Goal: Complete application form

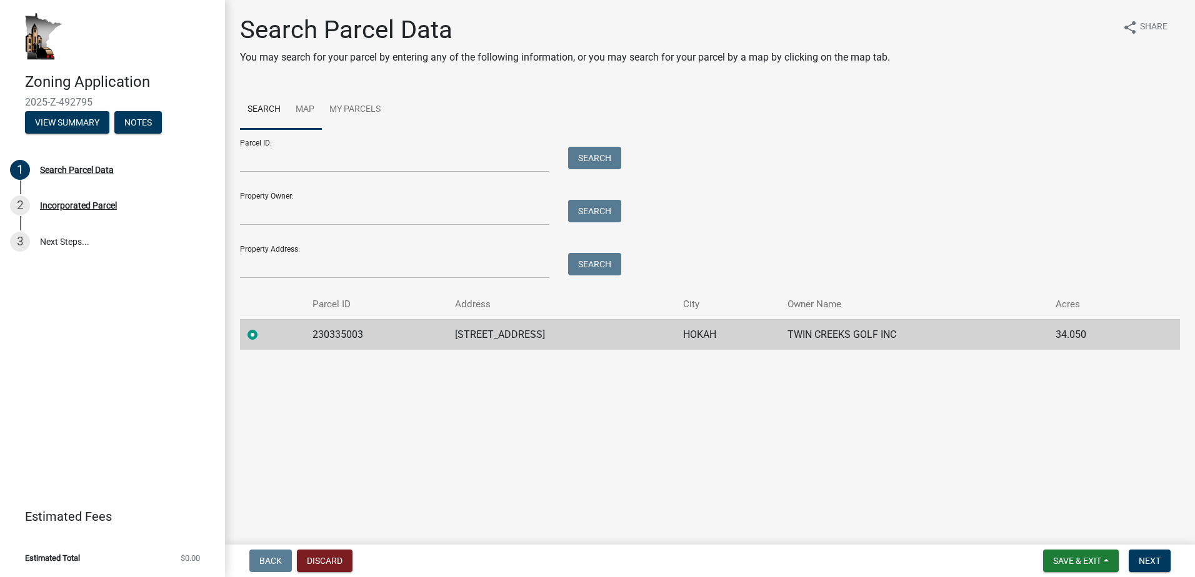
click at [304, 106] on link "Map" at bounding box center [305, 110] width 34 height 40
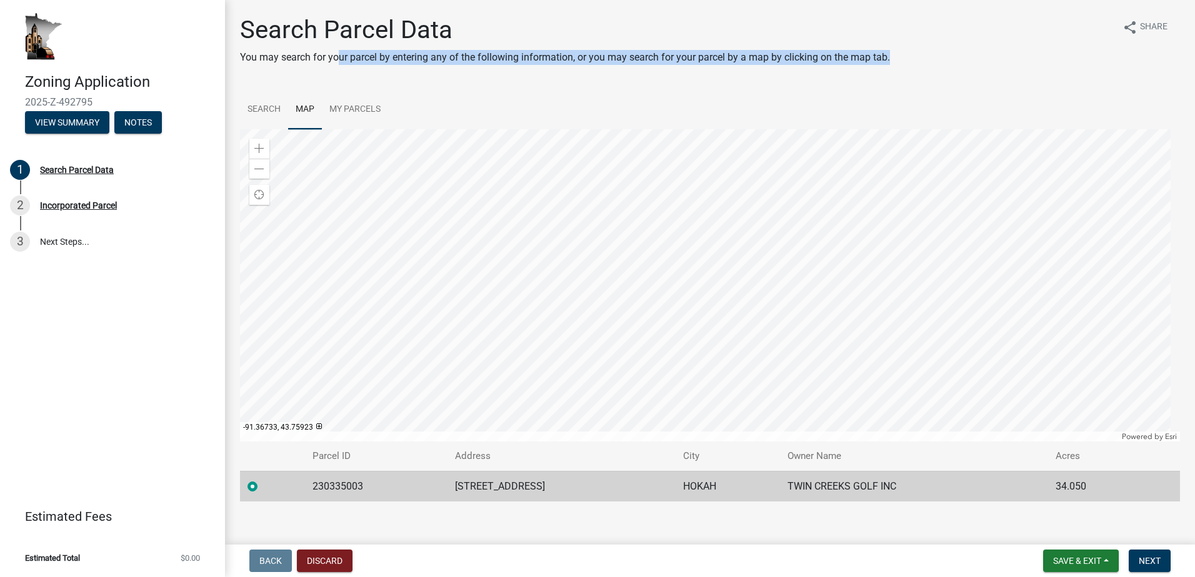
drag, startPoint x: 341, startPoint y: 56, endPoint x: 915, endPoint y: 66, distance: 573.8
click at [915, 66] on div "Search Parcel Data You may search for your parcel by entering any of the follow…" at bounding box center [710, 45] width 940 height 60
click at [1152, 561] on span "Next" at bounding box center [1150, 561] width 22 height 10
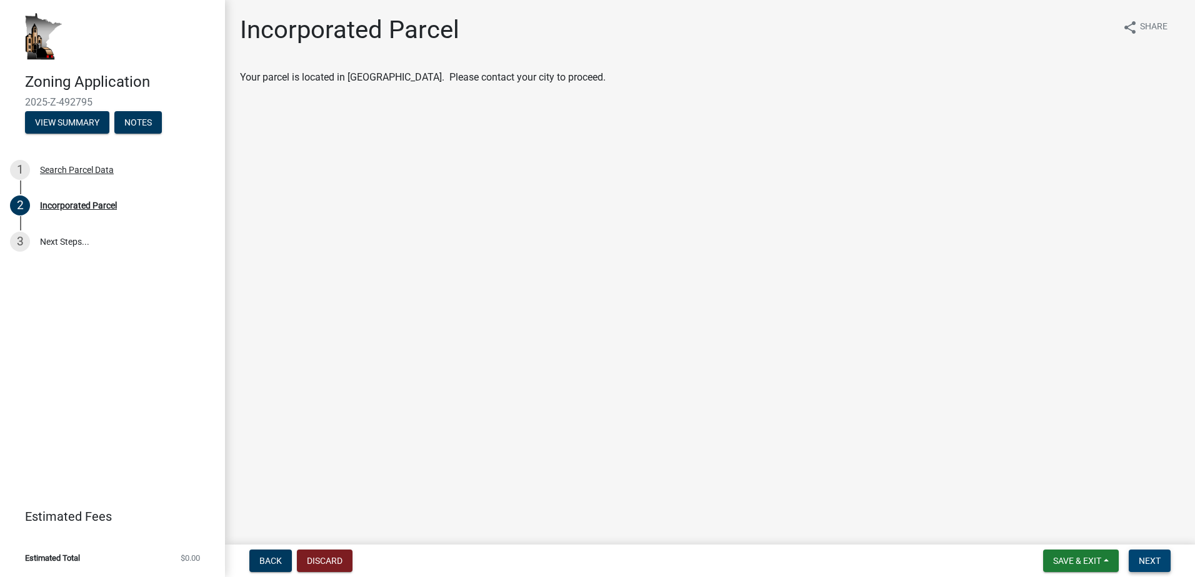
click at [1152, 561] on span "Next" at bounding box center [1150, 561] width 22 height 10
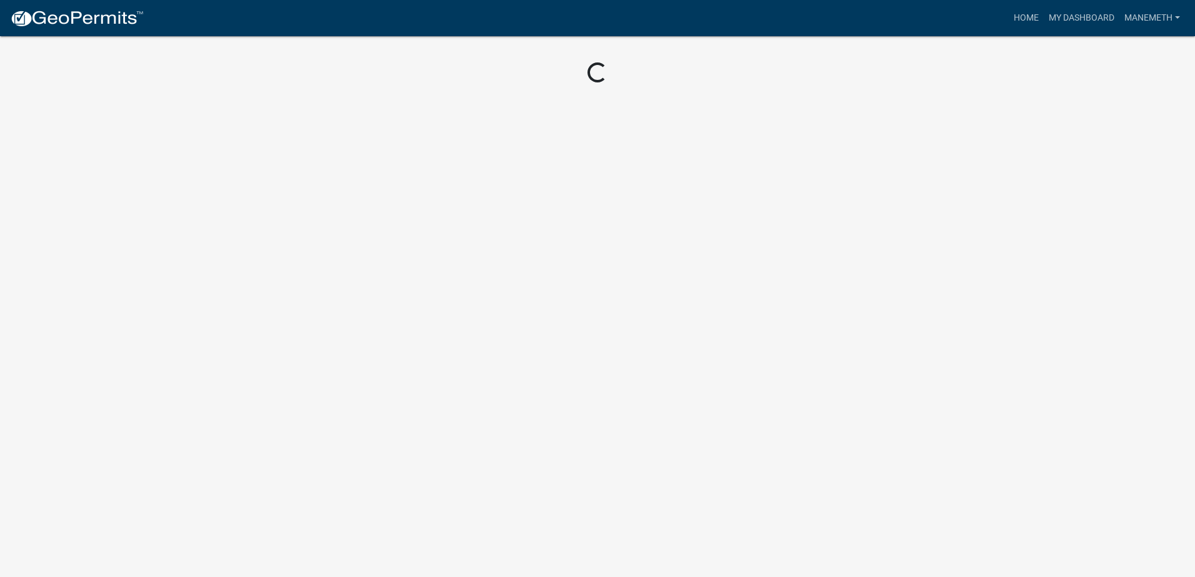
click at [174, 178] on body "Internet Explorer does NOT work with GeoPermits. Get a new browser for more sec…" at bounding box center [597, 288] width 1195 height 577
click at [1029, 16] on link "Home" at bounding box center [1026, 18] width 35 height 24
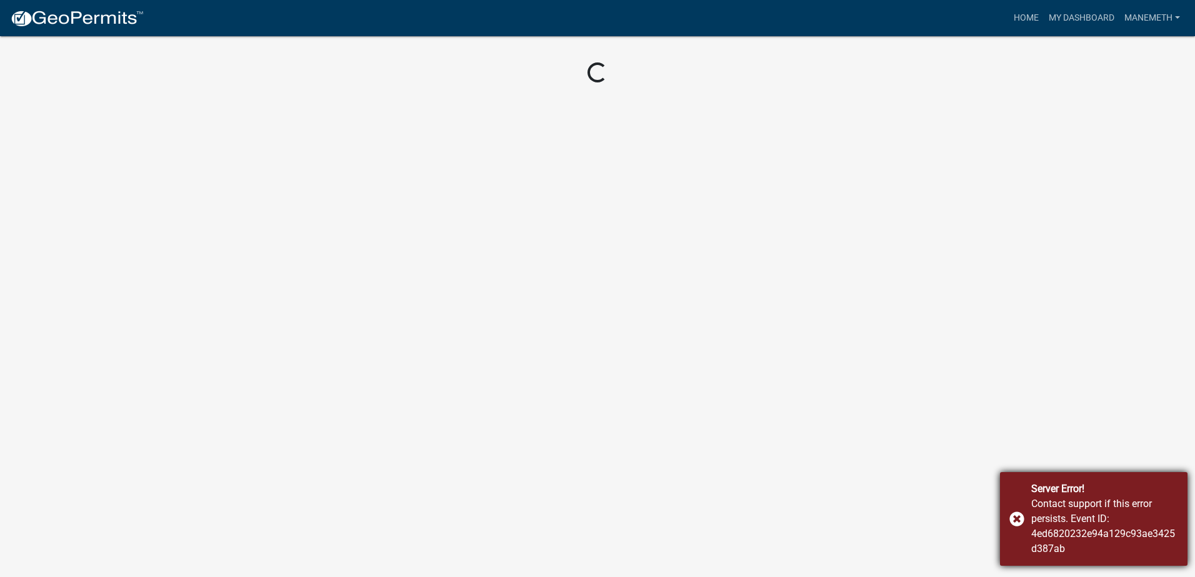
click at [1018, 516] on div "Server Error! Contact support if this error persists. Event ID: 4ed6820232e94a1…" at bounding box center [1093, 519] width 187 height 94
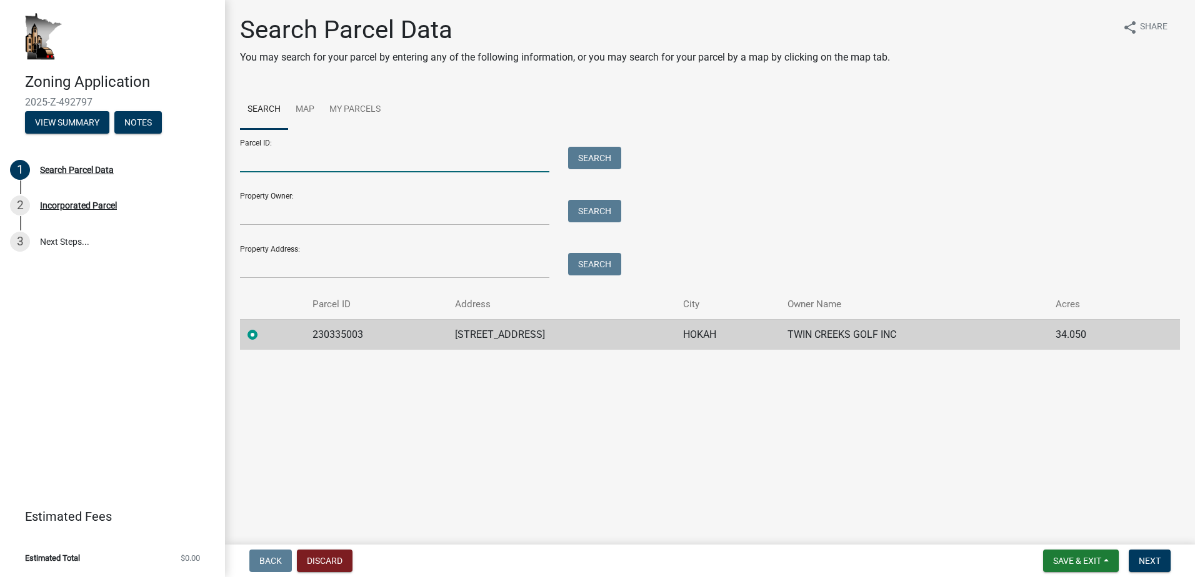
click at [316, 158] on input "Parcel ID:" at bounding box center [394, 160] width 309 height 26
click at [391, 335] on td "230335003" at bounding box center [376, 334] width 142 height 31
click at [64, 123] on button "View Summary" at bounding box center [67, 122] width 84 height 22
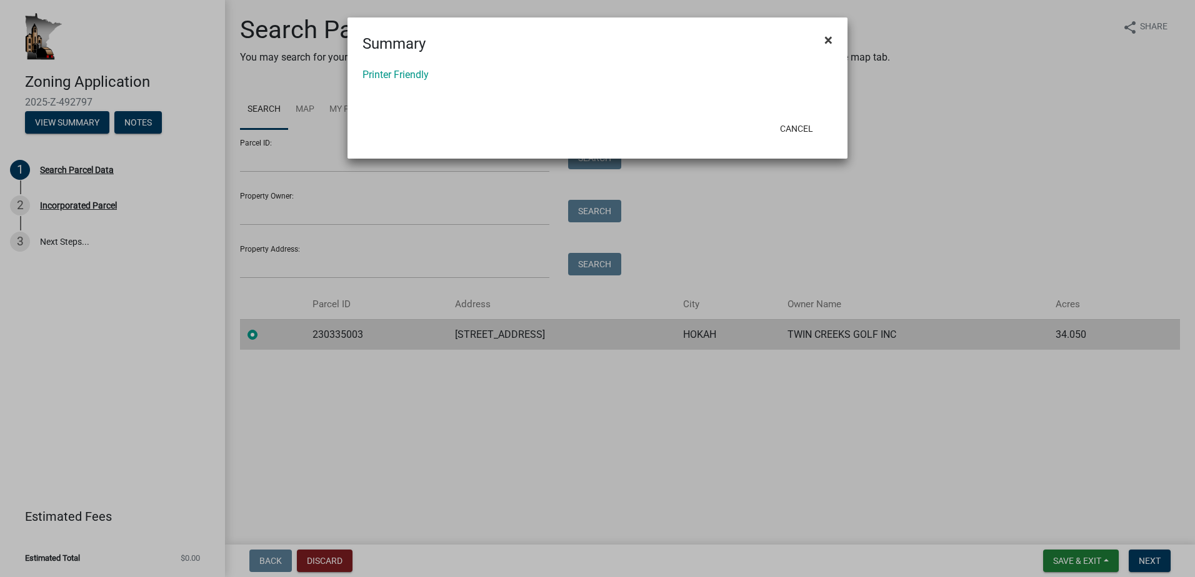
click at [827, 37] on span "×" at bounding box center [828, 39] width 8 height 17
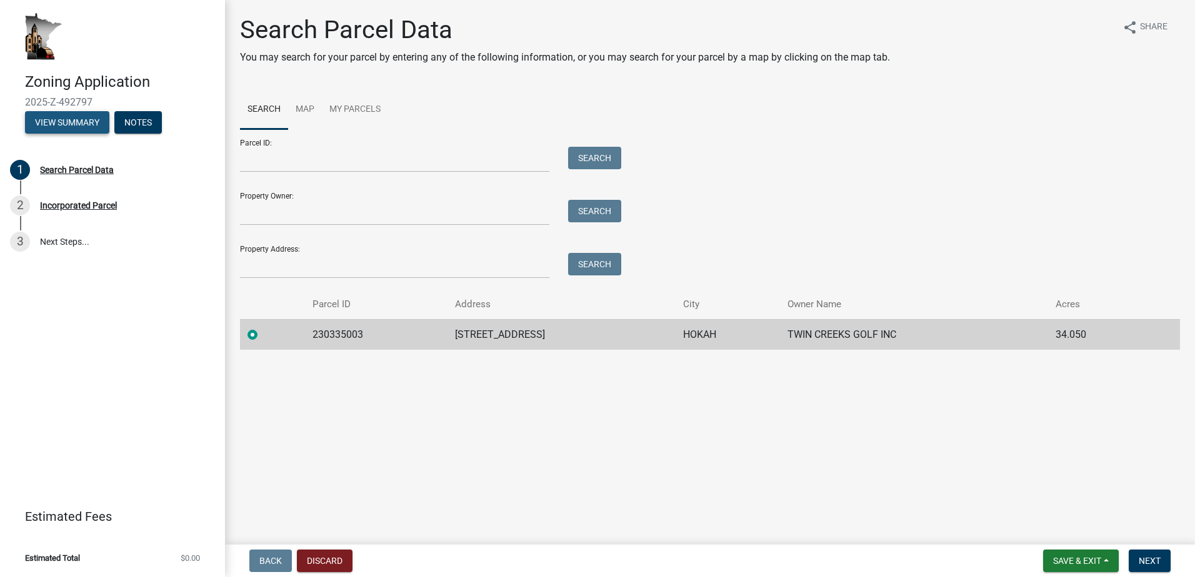
click at [64, 120] on button "View Summary" at bounding box center [67, 122] width 84 height 22
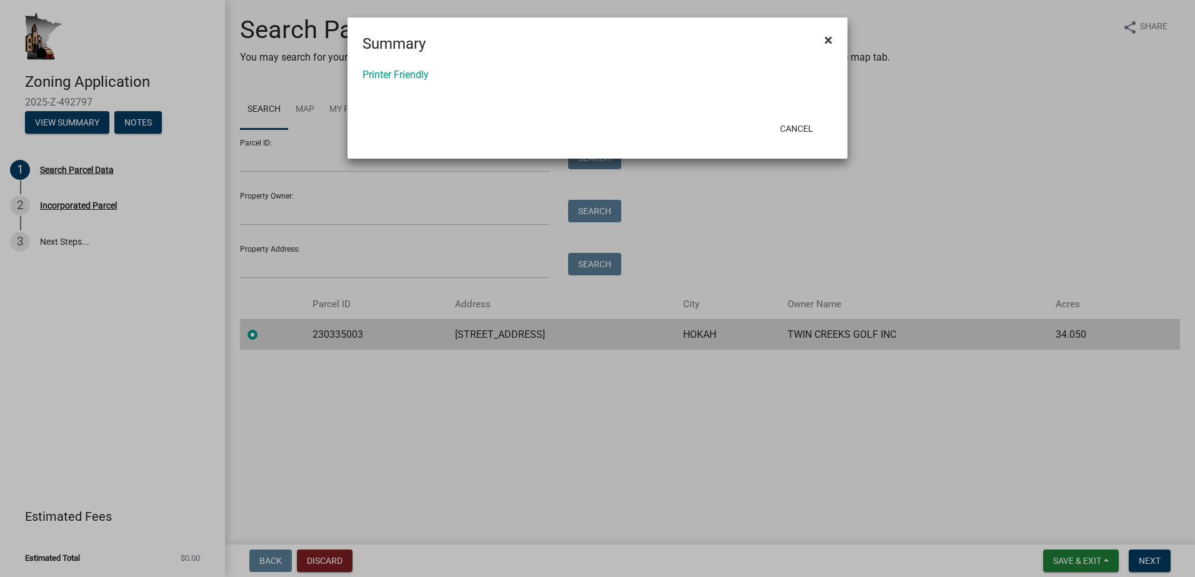
click at [823, 37] on button "×" at bounding box center [828, 39] width 28 height 35
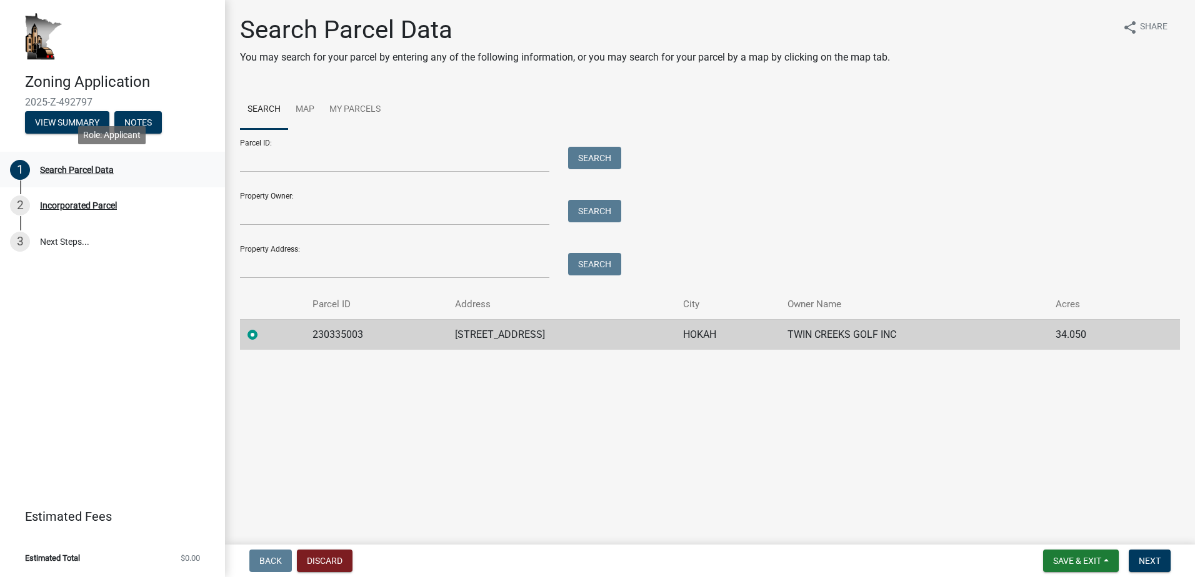
click at [64, 169] on div "Search Parcel Data" at bounding box center [77, 170] width 74 height 9
click at [330, 156] on input "Parcel ID:" at bounding box center [394, 160] width 309 height 26
type input "230335003"
click at [606, 149] on button "Search" at bounding box center [594, 158] width 53 height 22
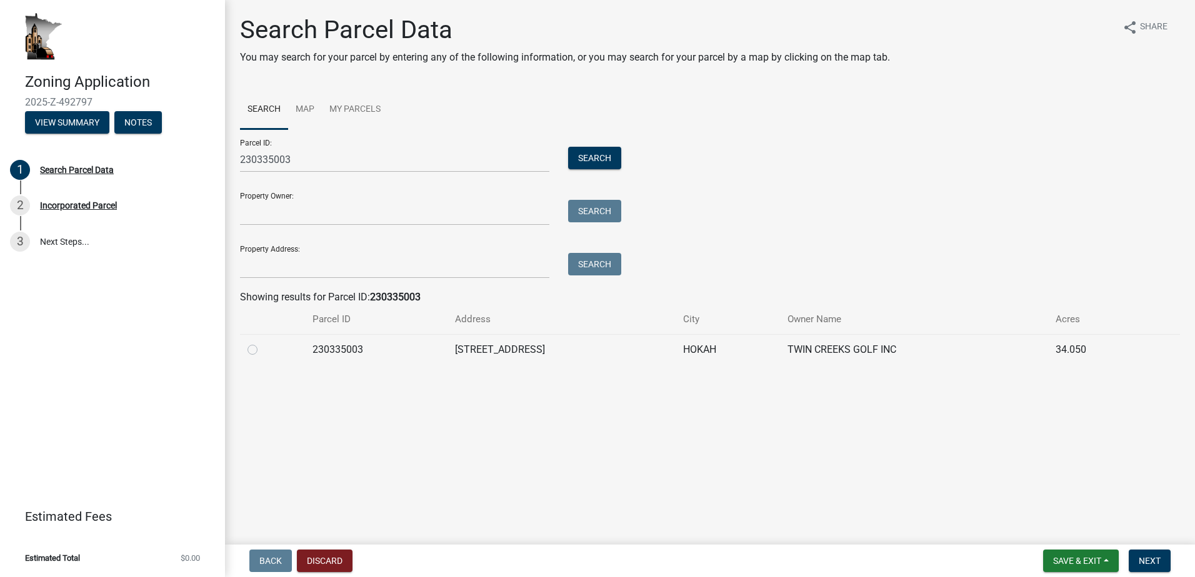
click at [262, 342] on label at bounding box center [262, 342] width 0 height 0
click at [262, 350] on input "radio" at bounding box center [266, 346] width 8 height 8
radio input "true"
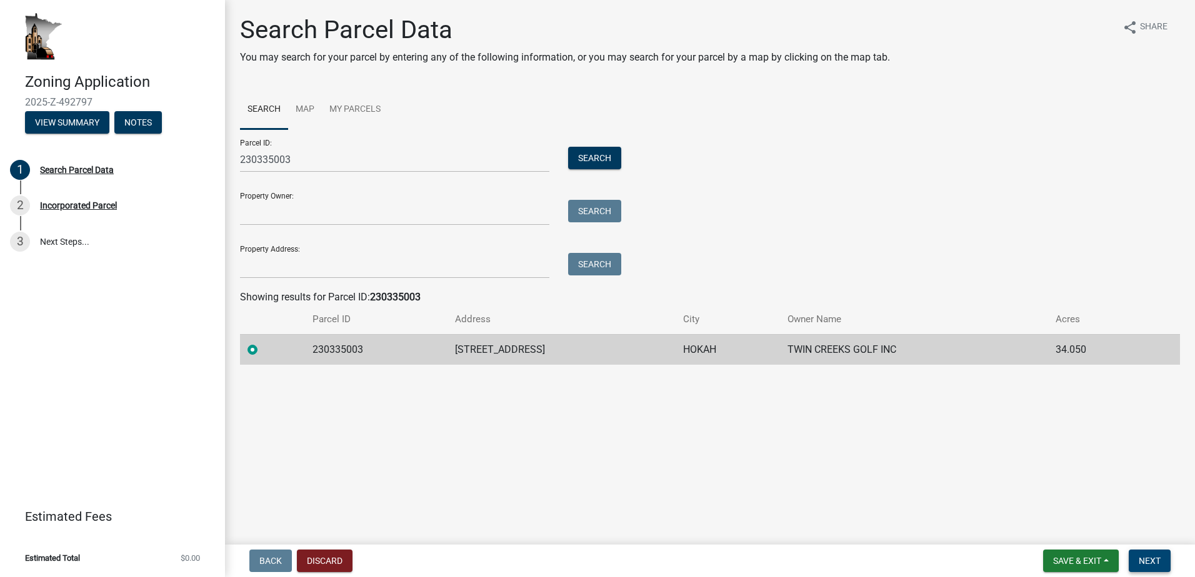
click at [1147, 558] on span "Next" at bounding box center [1150, 561] width 22 height 10
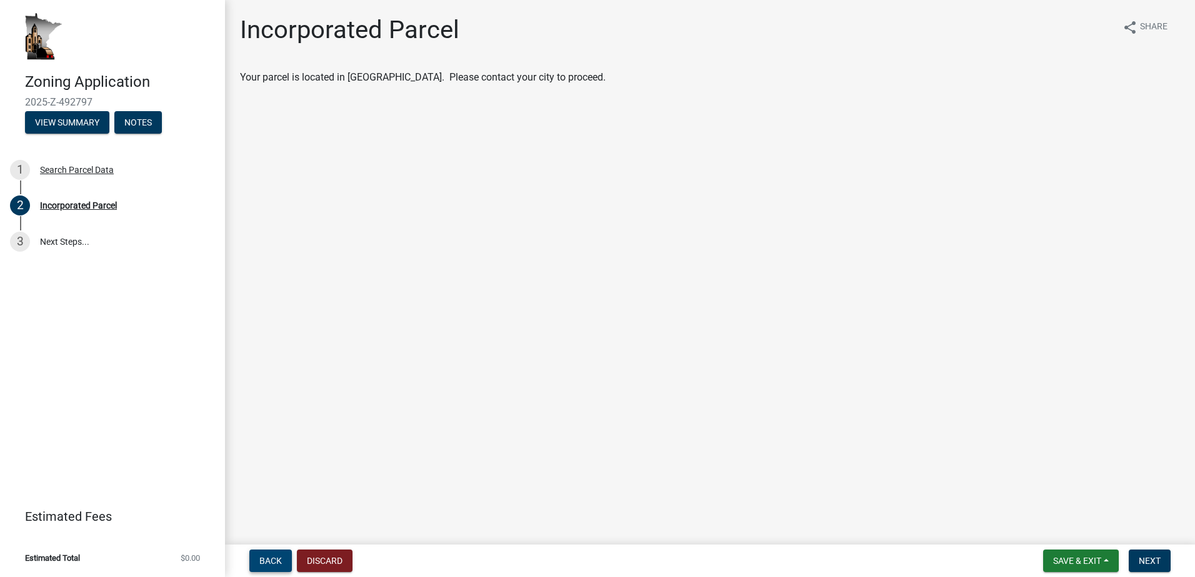
click at [269, 560] on span "Back" at bounding box center [270, 561] width 22 height 10
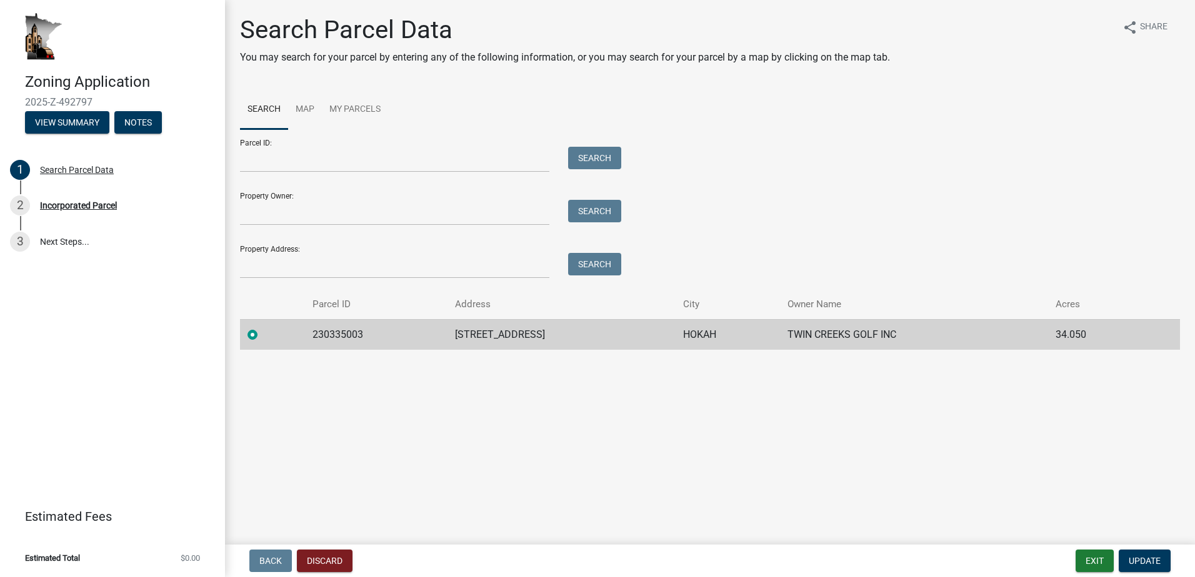
click at [71, 137] on header "Zoning Application 2025-Z-492797 View Summary Notes" at bounding box center [112, 73] width 225 height 147
click at [76, 116] on button "View Summary" at bounding box center [67, 122] width 84 height 22
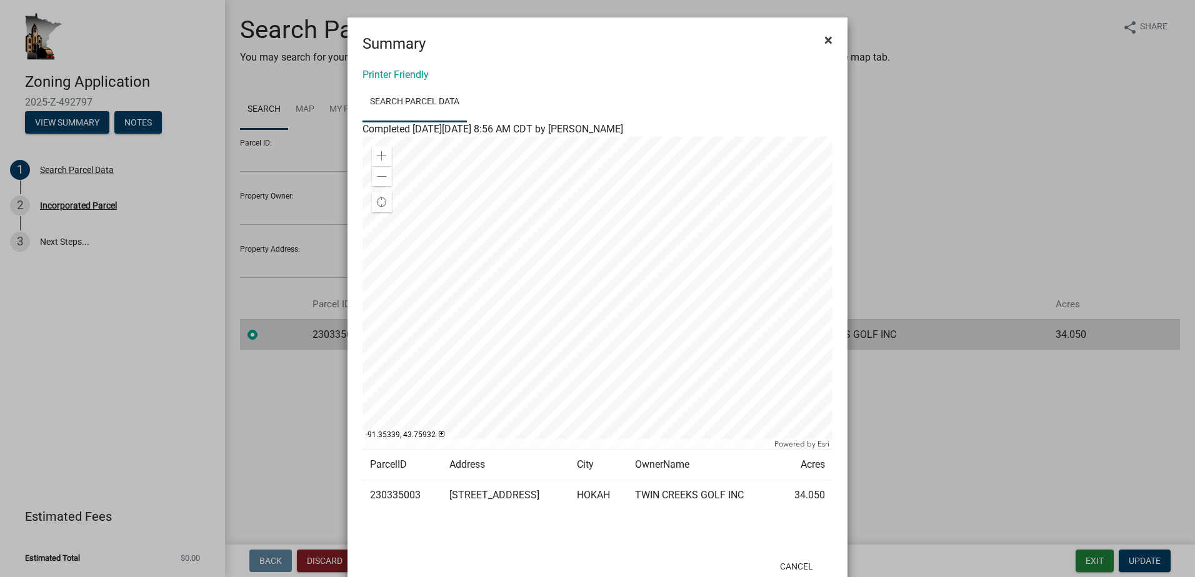
click at [824, 34] on span "×" at bounding box center [828, 39] width 8 height 17
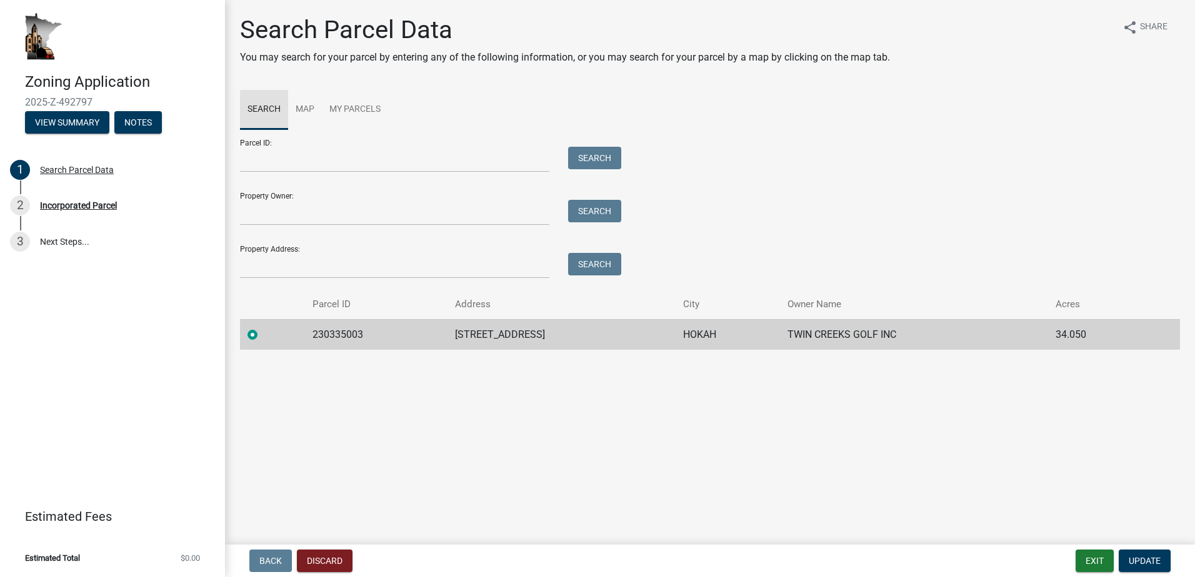
click at [267, 107] on link "Search" at bounding box center [264, 110] width 48 height 40
click at [262, 327] on label at bounding box center [262, 327] width 0 height 0
click at [262, 335] on input "radio" at bounding box center [266, 331] width 8 height 8
click at [262, 327] on label at bounding box center [262, 327] width 0 height 0
click at [262, 335] on input "radio" at bounding box center [266, 331] width 8 height 8
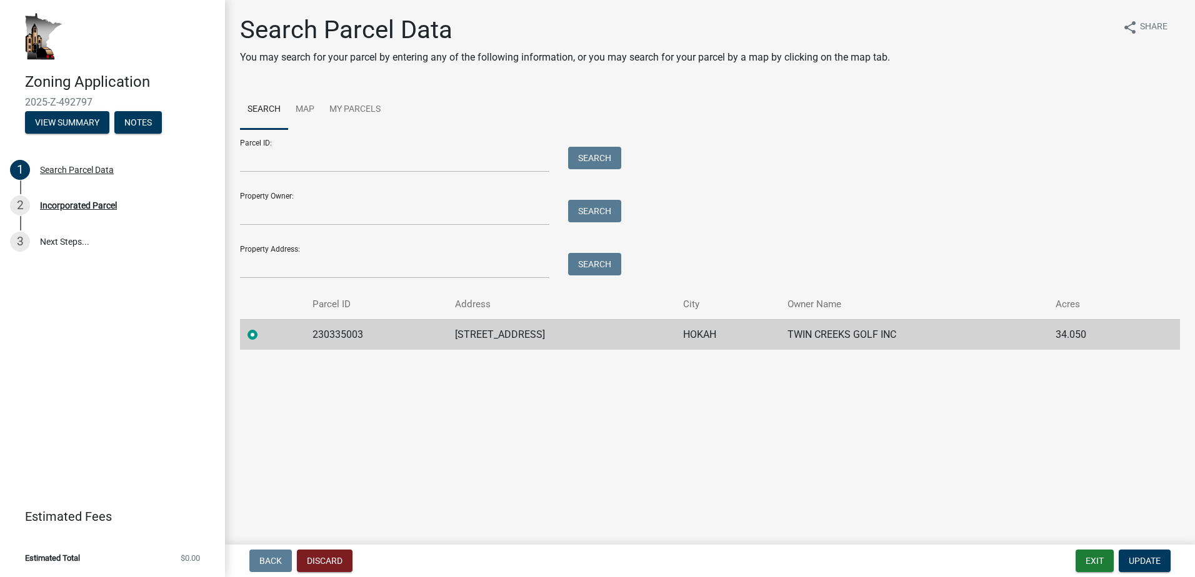
click at [262, 420] on main "Search Parcel Data You may search for your parcel by entering any of the follow…" at bounding box center [710, 270] width 970 height 540
click at [72, 166] on div "Search Parcel Data" at bounding box center [77, 170] width 74 height 9
click at [257, 106] on link "Search" at bounding box center [264, 110] width 48 height 40
click at [267, 157] on input "Parcel ID:" at bounding box center [394, 160] width 309 height 26
click at [244, 208] on input "Property Owner:" at bounding box center [394, 213] width 309 height 26
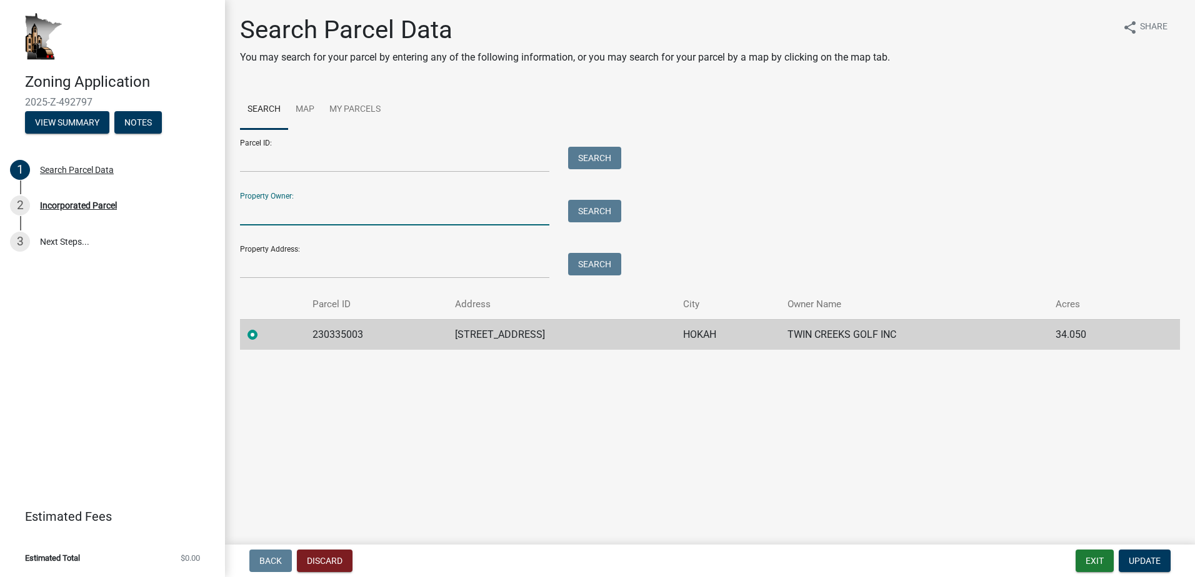
click at [302, 146] on div "Parcel ID: Search" at bounding box center [427, 150] width 375 height 43
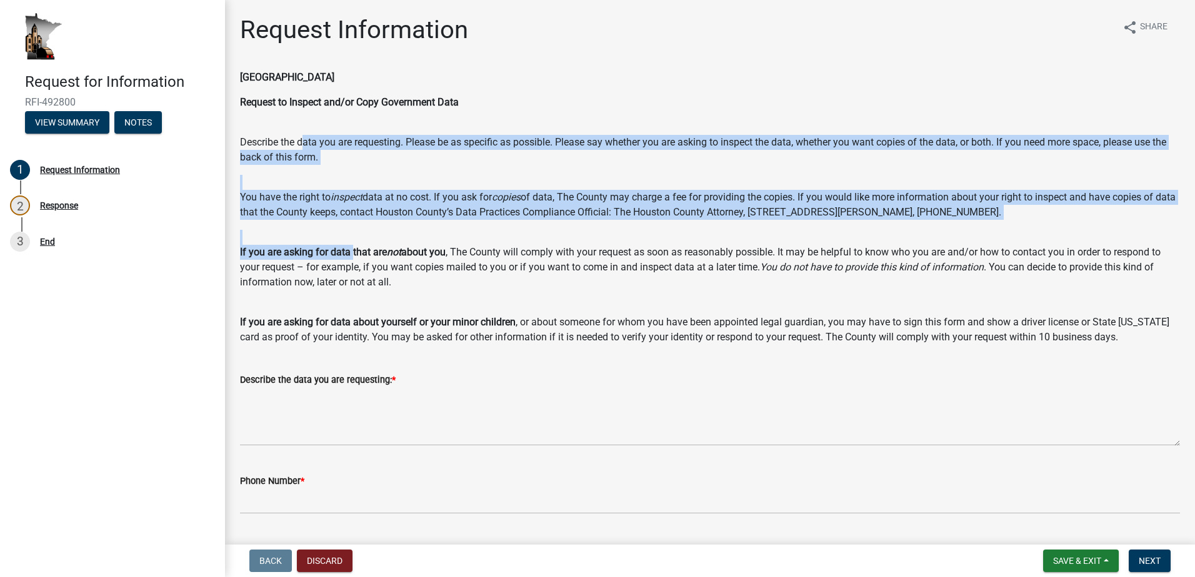
drag, startPoint x: 302, startPoint y: 144, endPoint x: 353, endPoint y: 251, distance: 118.5
click at [353, 251] on div "Houston County Request to Inspect and/or Copy Government Data Describe the data…" at bounding box center [710, 207] width 940 height 275
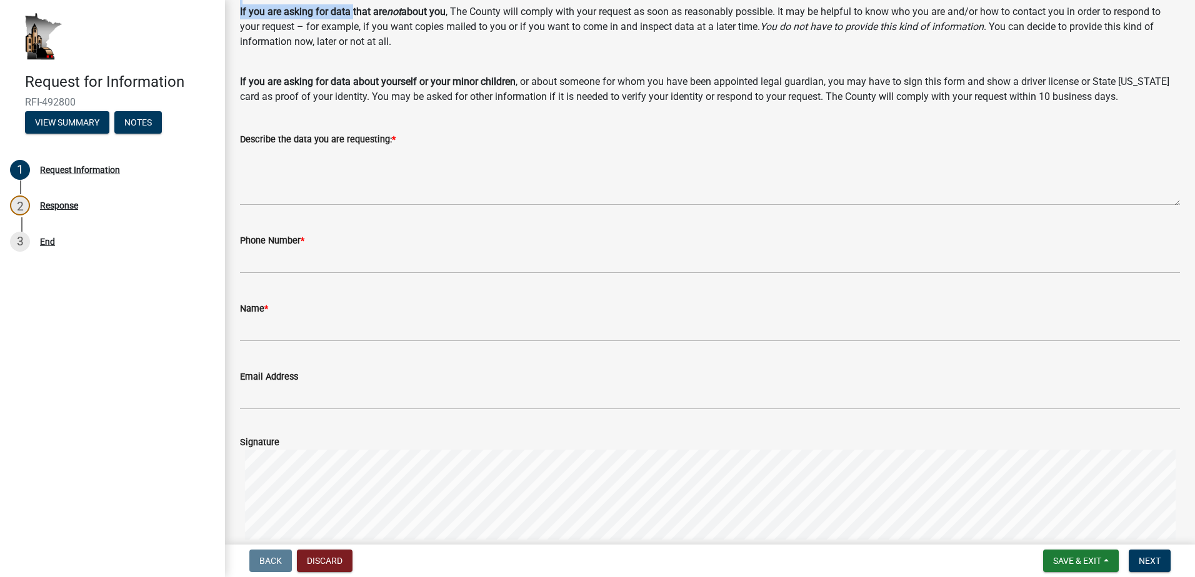
scroll to position [62, 0]
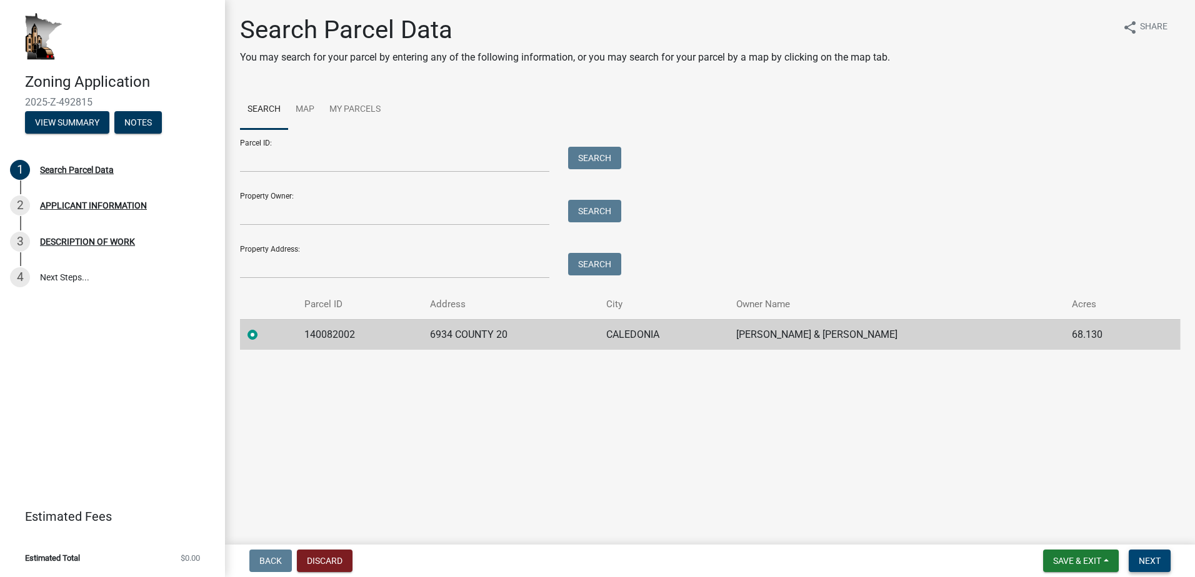
click at [1151, 561] on span "Next" at bounding box center [1150, 561] width 22 height 10
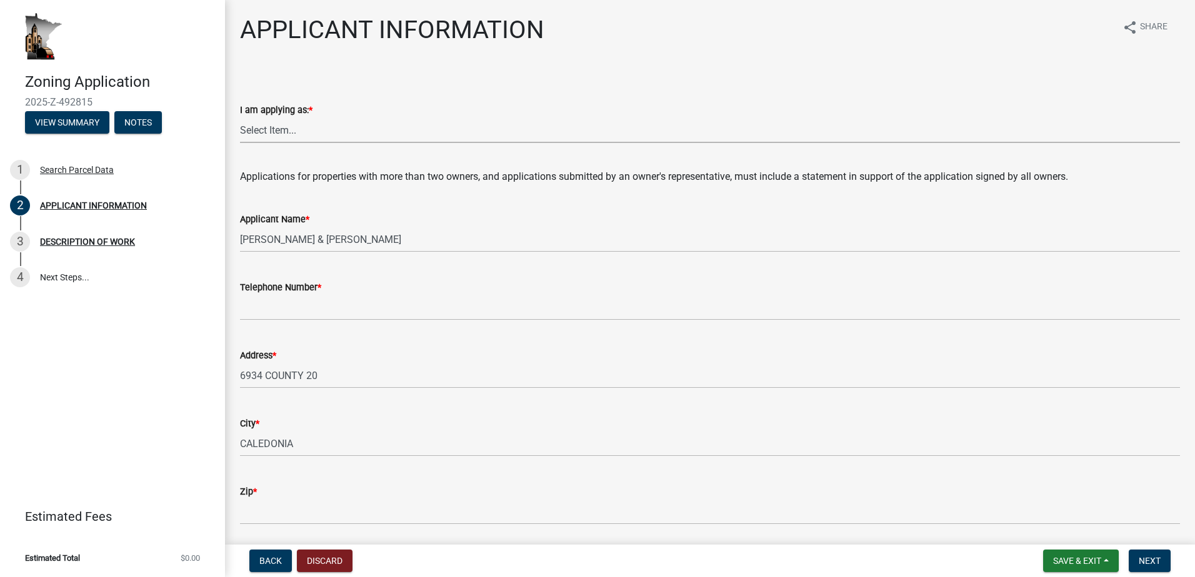
click at [312, 129] on select "Select Item... The sole owner of the property A co-owner of the property with o…" at bounding box center [710, 130] width 940 height 26
click at [240, 117] on select "Select Item... The sole owner of the property A co-owner of the property with o…" at bounding box center [710, 130] width 940 height 26
select select "f73bc555-2faa-4207-ba45-c8fa17744791"
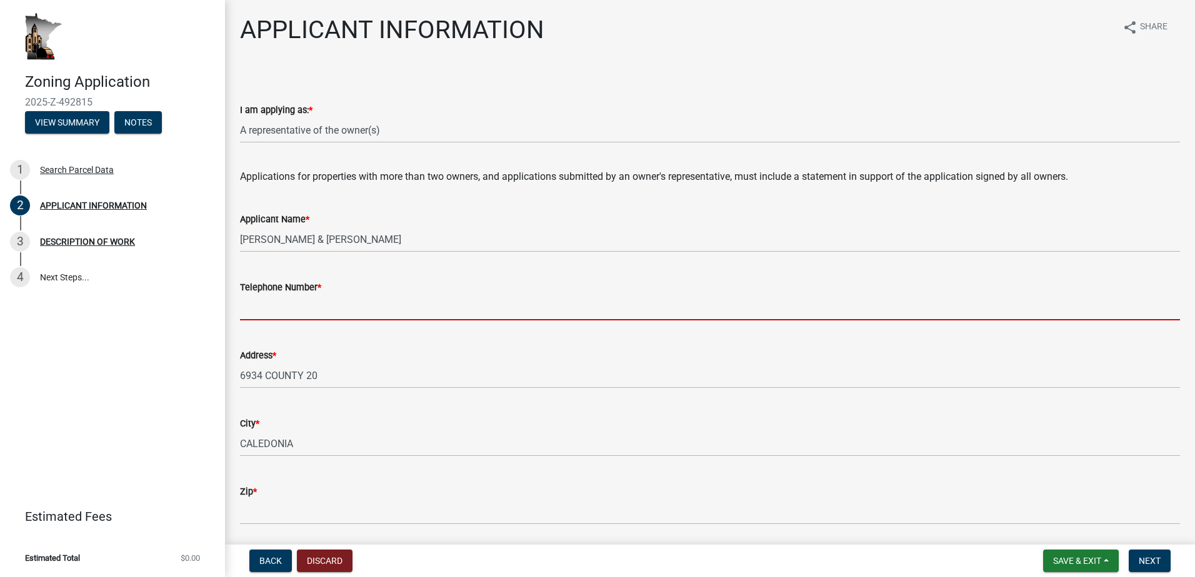
click at [287, 307] on input "Telephone Number *" at bounding box center [710, 308] width 940 height 26
click at [1080, 559] on span "Save & Exit" at bounding box center [1077, 561] width 48 height 10
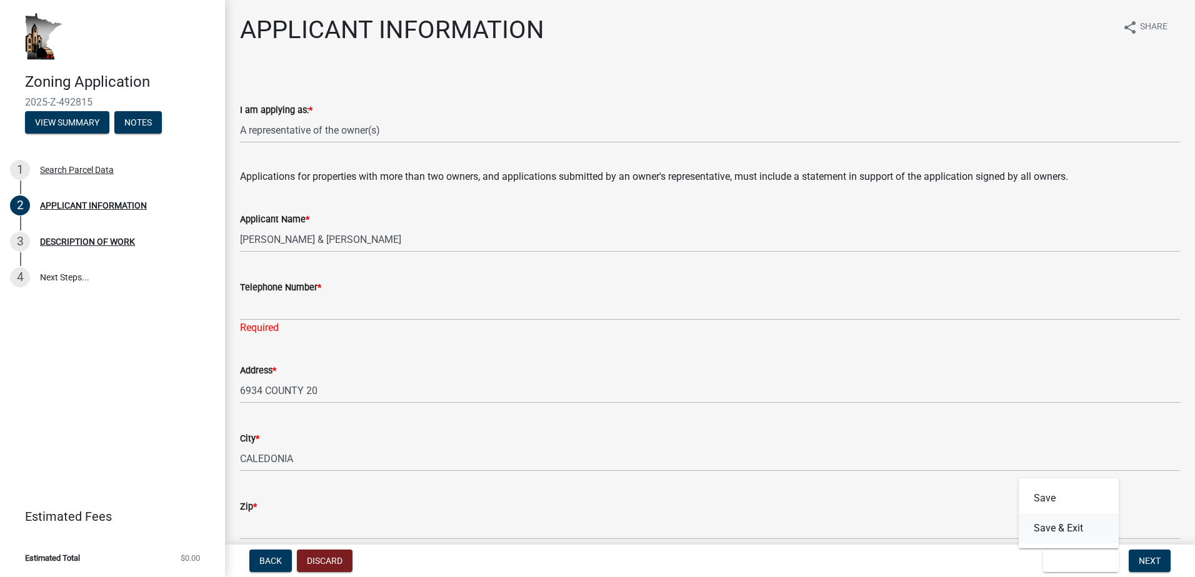
click at [1067, 529] on button "Save & Exit" at bounding box center [1069, 529] width 100 height 30
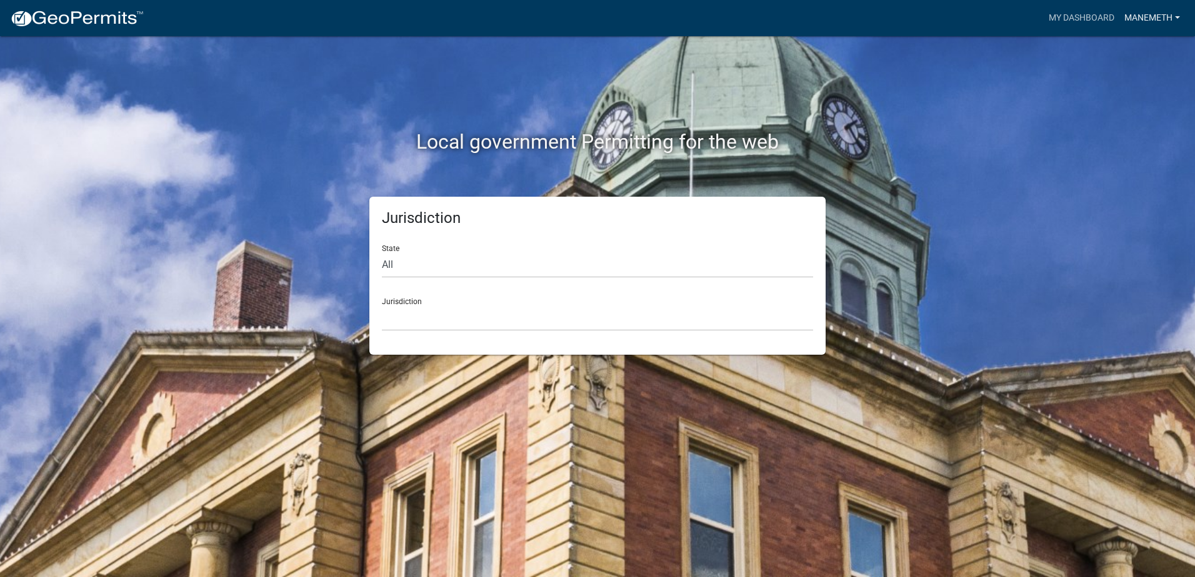
click at [1139, 14] on link "manemeth" at bounding box center [1152, 18] width 66 height 24
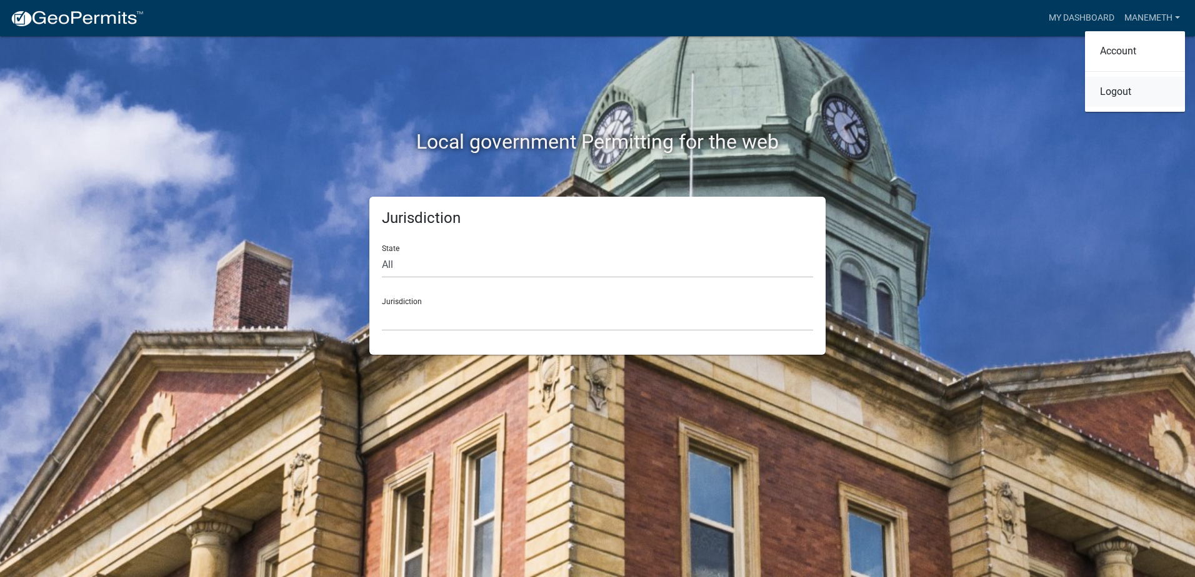
click at [1117, 94] on link "Logout" at bounding box center [1135, 92] width 100 height 30
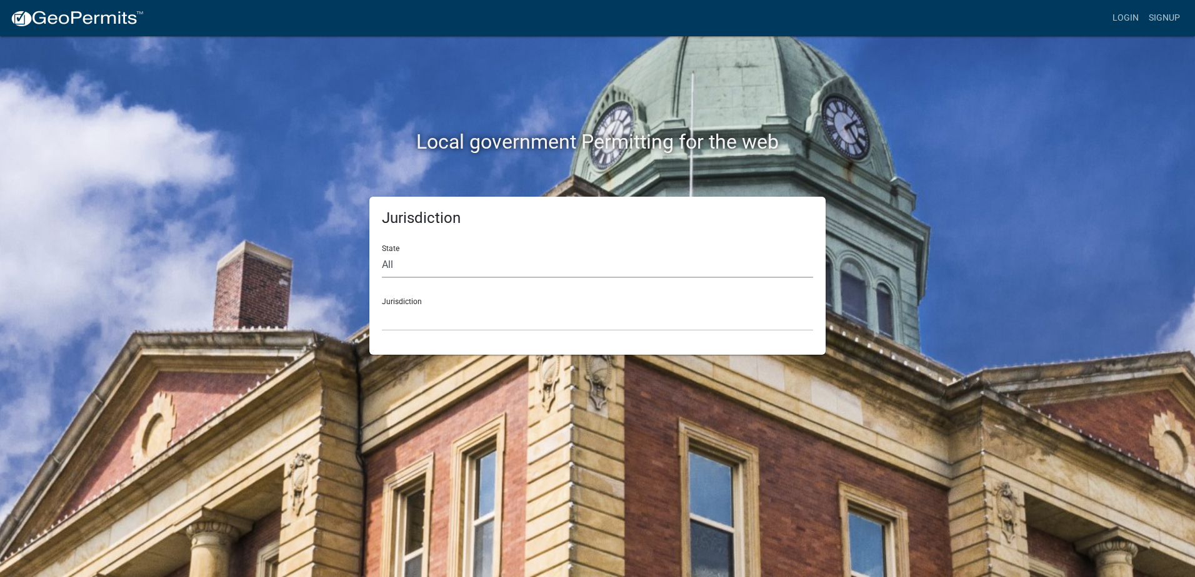
click at [402, 261] on select "All Colorado Georgia Indiana Iowa Kansas Minnesota Ohio South Carolina Wisconsin" at bounding box center [597, 265] width 431 height 26
select select "Minnesota"
click at [382, 252] on select "All Colorado Georgia Indiana Iowa Kansas Minnesota Ohio South Carolina Wisconsin" at bounding box center [597, 265] width 431 height 26
click at [434, 311] on select "Becker County, Minnesota Benton County, Minnesota Carlton County, Minnesota Cit…" at bounding box center [597, 319] width 431 height 26
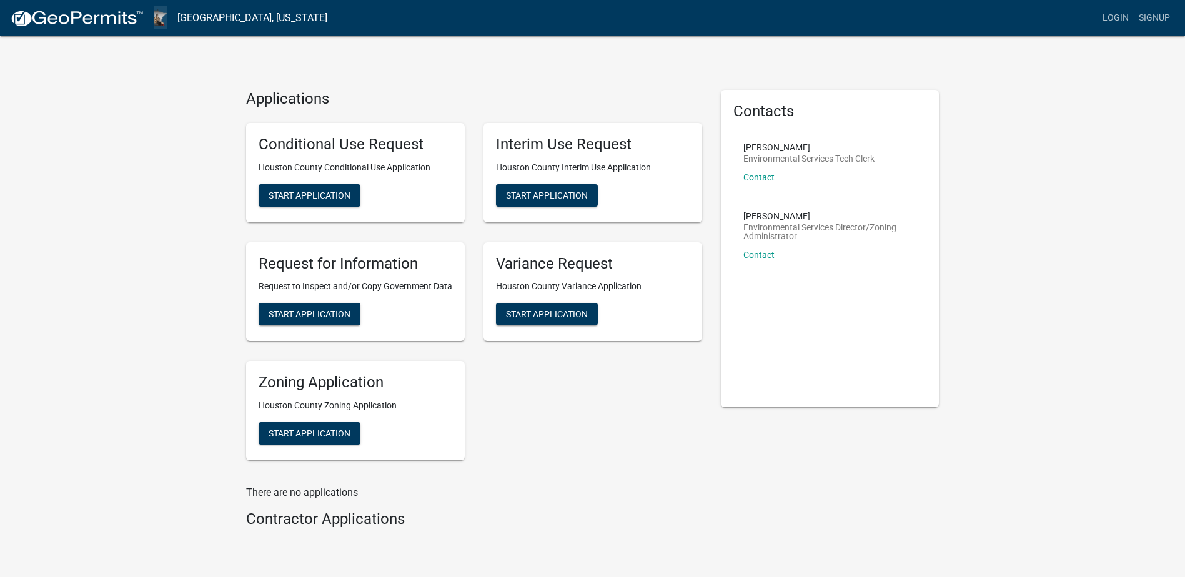
click at [157, 19] on img at bounding box center [161, 17] width 14 height 17
